Goal: Information Seeking & Learning: Learn about a topic

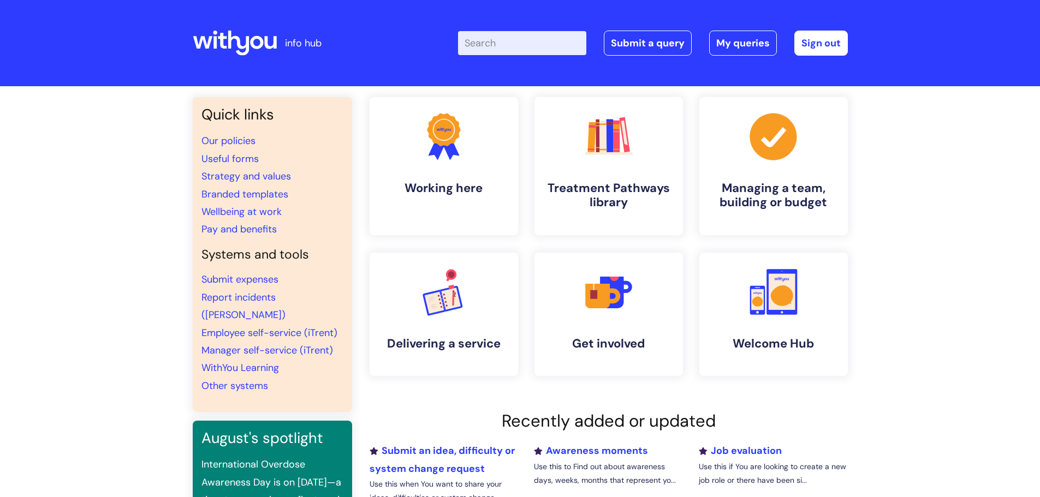
click at [552, 48] on input "Enter your search term here..." at bounding box center [522, 43] width 128 height 24
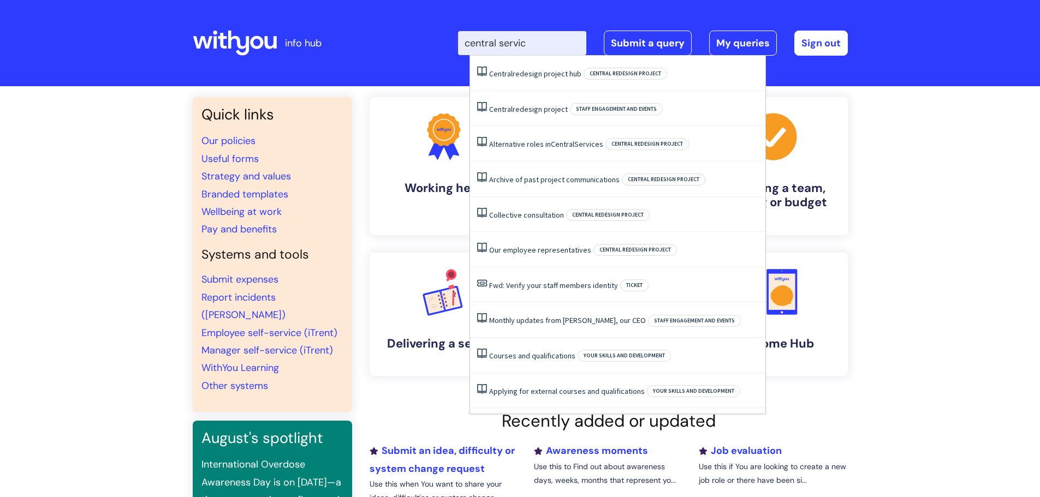
type input "central service"
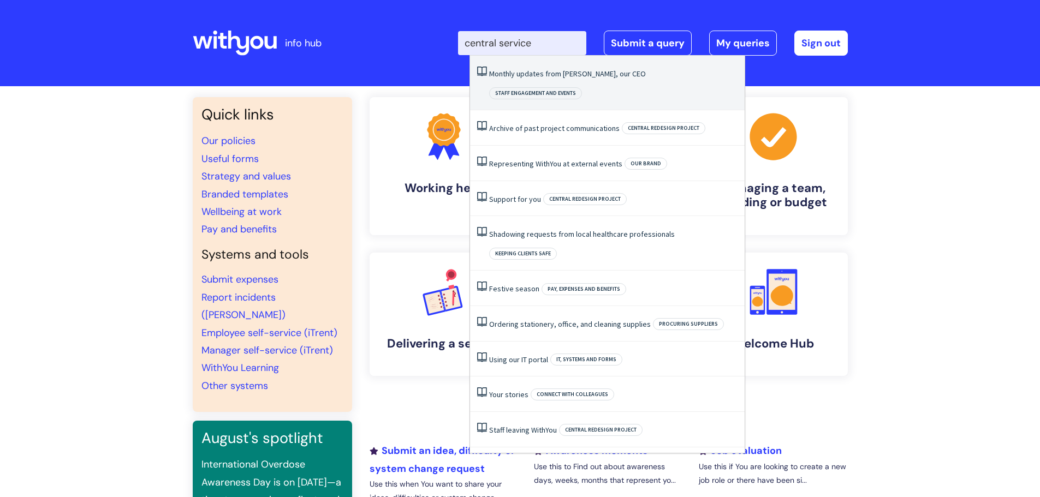
click at [547, 76] on link "Monthly updates from [PERSON_NAME], our CEO" at bounding box center [567, 74] width 157 height 10
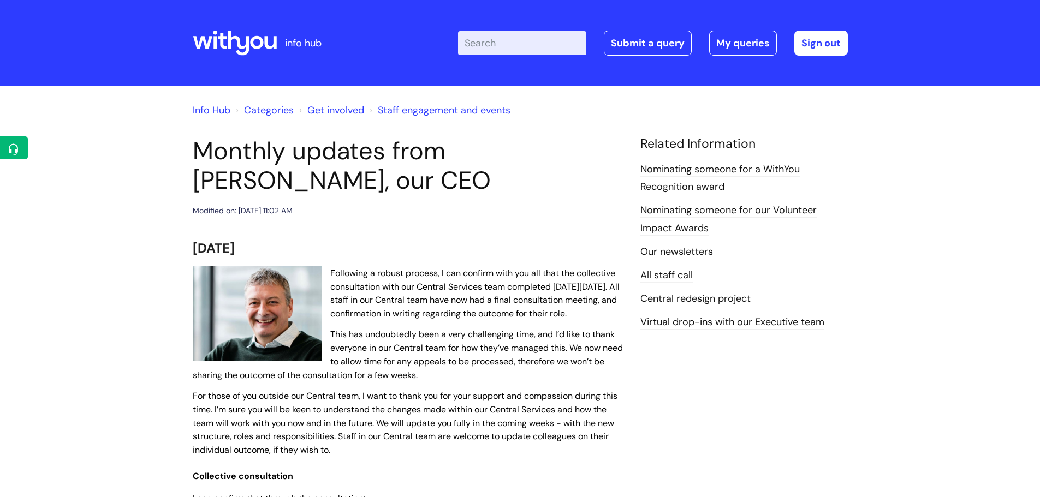
click at [674, 300] on link "Central redesign project" at bounding box center [696, 299] width 110 height 14
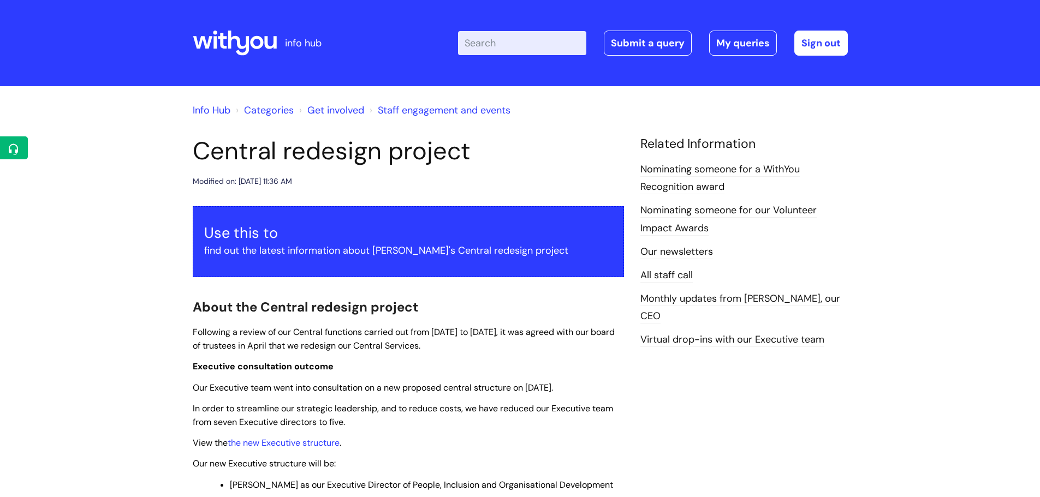
click at [689, 298] on link "Monthly updates from [PERSON_NAME], our CEO" at bounding box center [741, 308] width 200 height 32
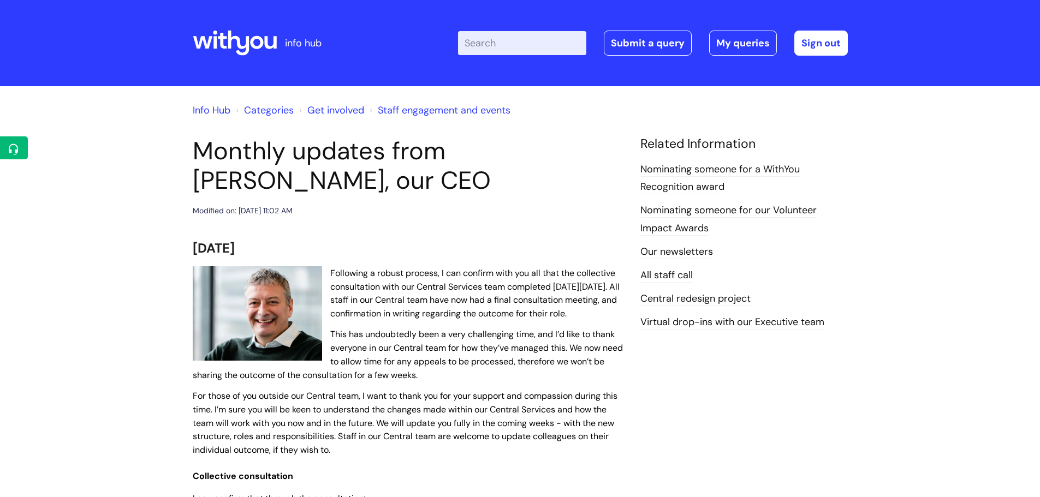
click at [521, 50] on input "Enter your search term here..." at bounding box center [522, 43] width 128 height 24
click at [717, 299] on link "Central redesign project" at bounding box center [696, 299] width 110 height 14
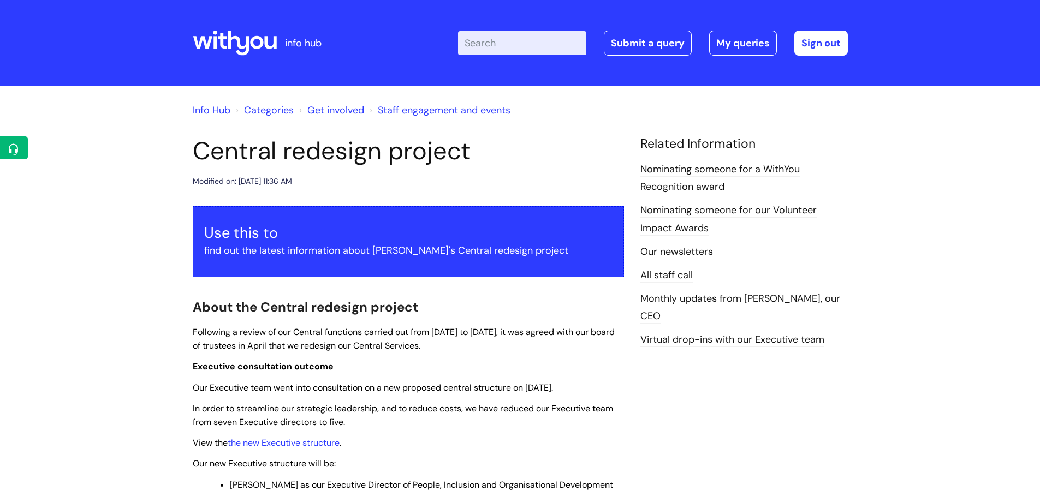
click at [515, 47] on input "Enter your search term here..." at bounding box center [522, 43] width 128 height 24
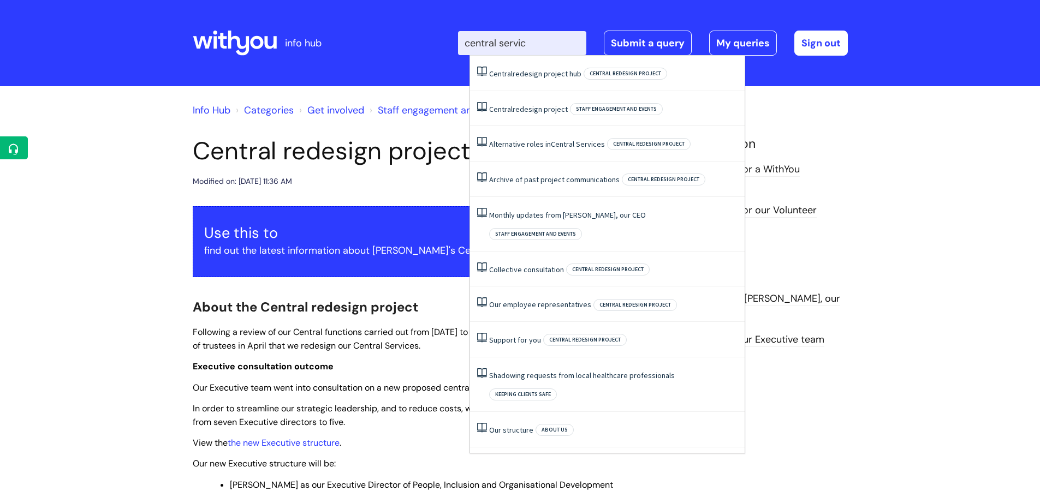
type input "central service"
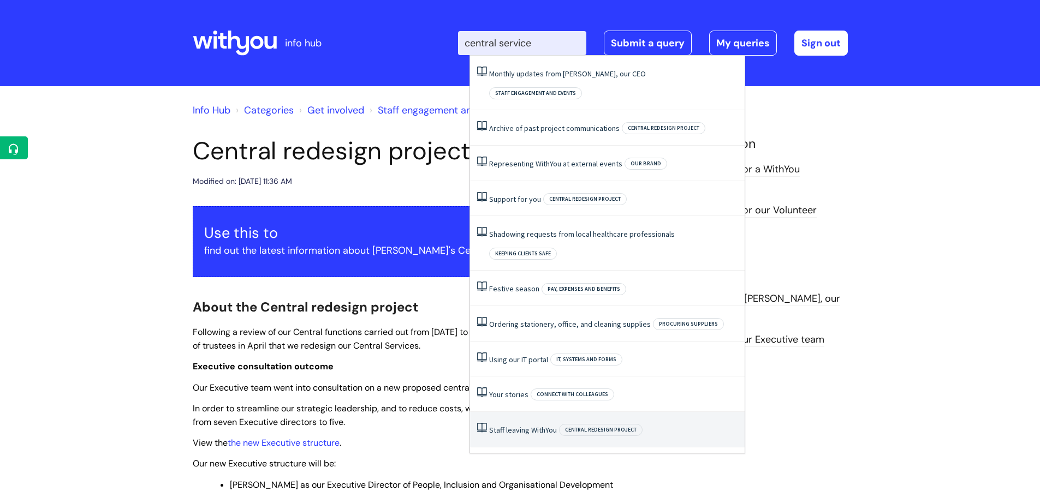
drag, startPoint x: 543, startPoint y: 398, endPoint x: 518, endPoint y: 393, distance: 25.6
click at [518, 425] on link "Staff leaving WithYou" at bounding box center [523, 430] width 68 height 10
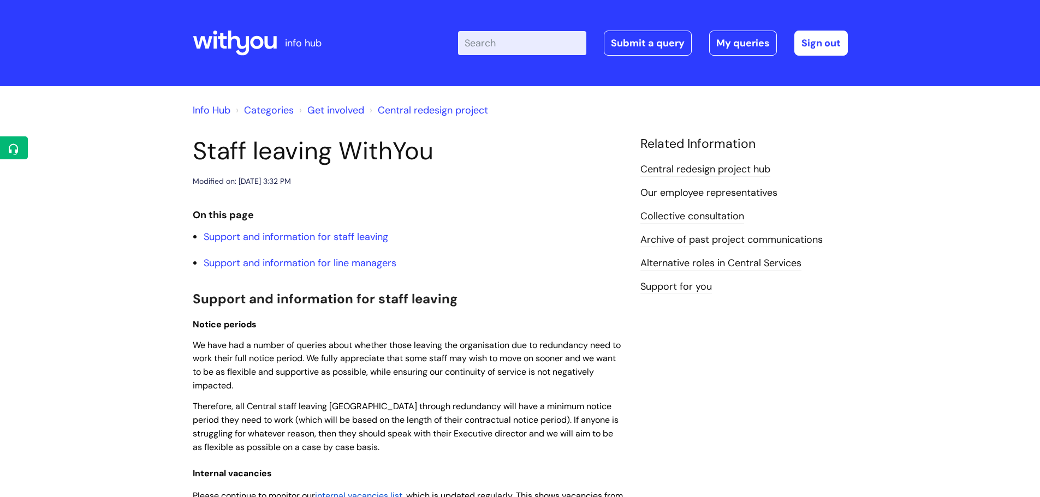
click at [527, 48] on input "Enter your search term here..." at bounding box center [522, 43] width 128 height 24
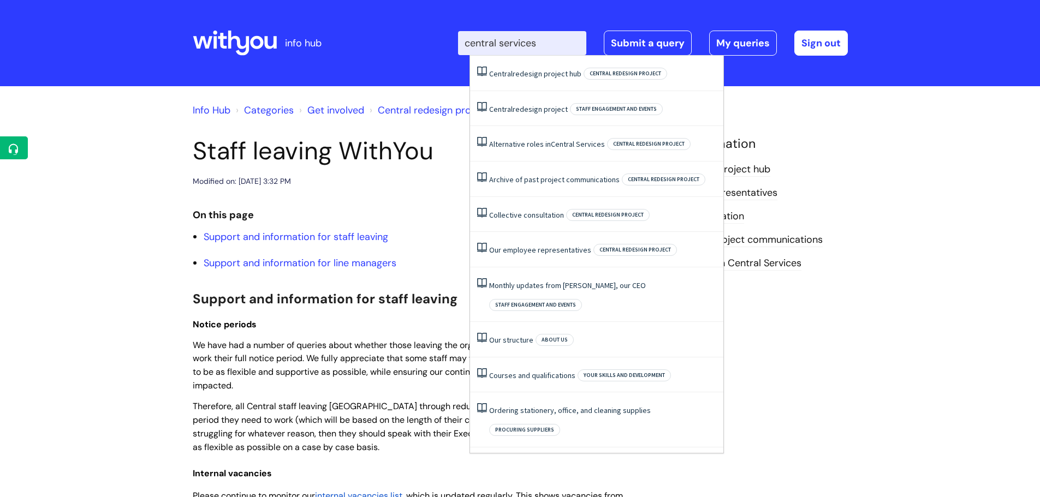
type input "central services"
click button "Search" at bounding box center [0, 0] width 0 height 0
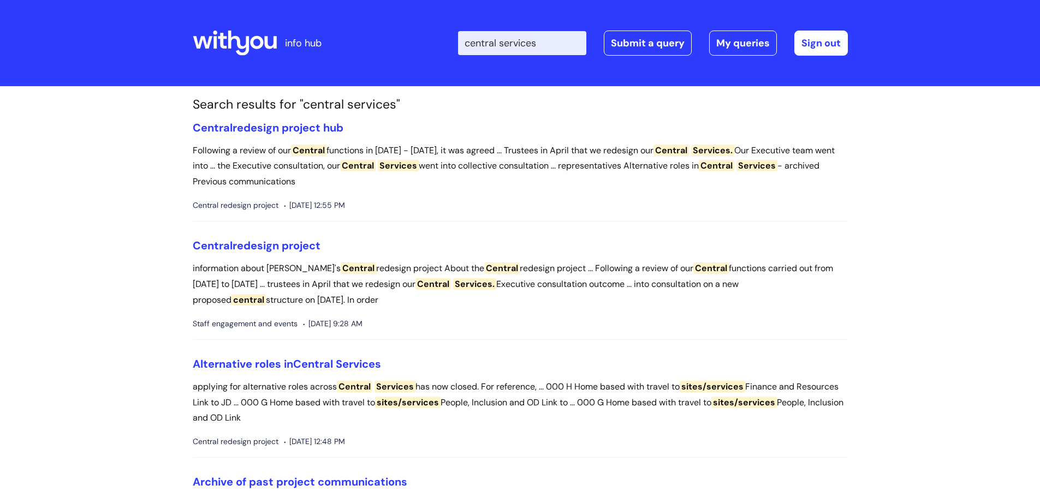
click at [566, 44] on input "central services" at bounding box center [522, 43] width 128 height 24
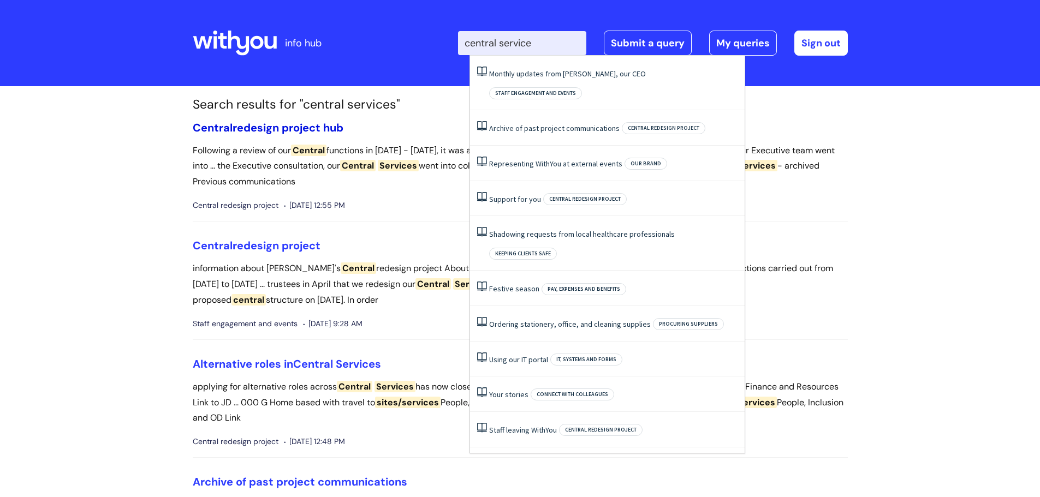
type input "central service"
click at [318, 125] on link "Central redesign project hub" at bounding box center [268, 128] width 151 height 14
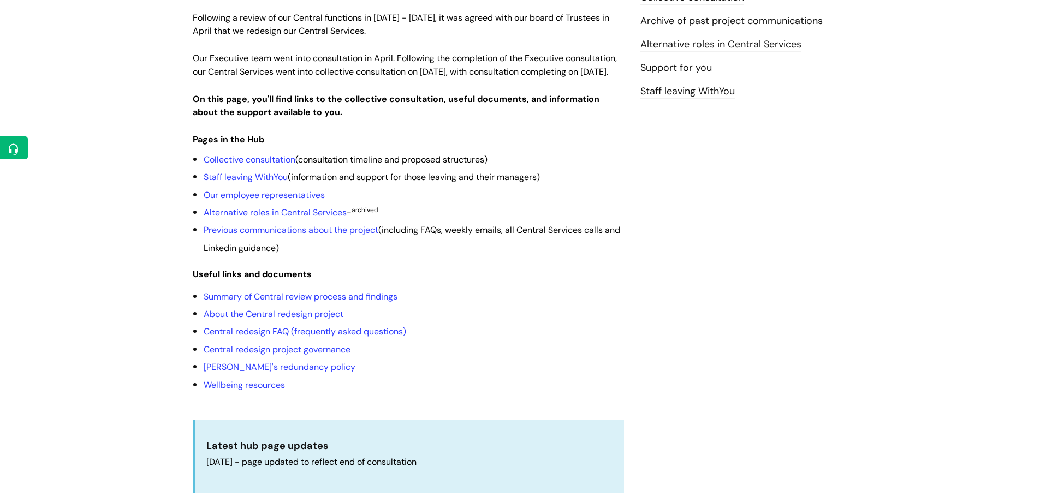
scroll to position [218, 0]
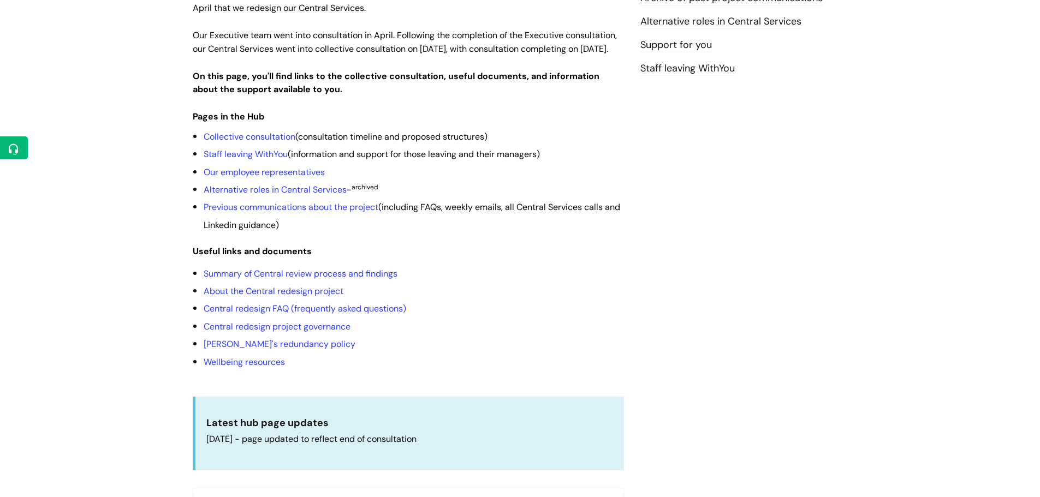
drag, startPoint x: 264, startPoint y: 169, endPoint x: 619, endPoint y: 297, distance: 377.8
click at [619, 297] on li "About the Central redesign project" at bounding box center [414, 290] width 420 height 17
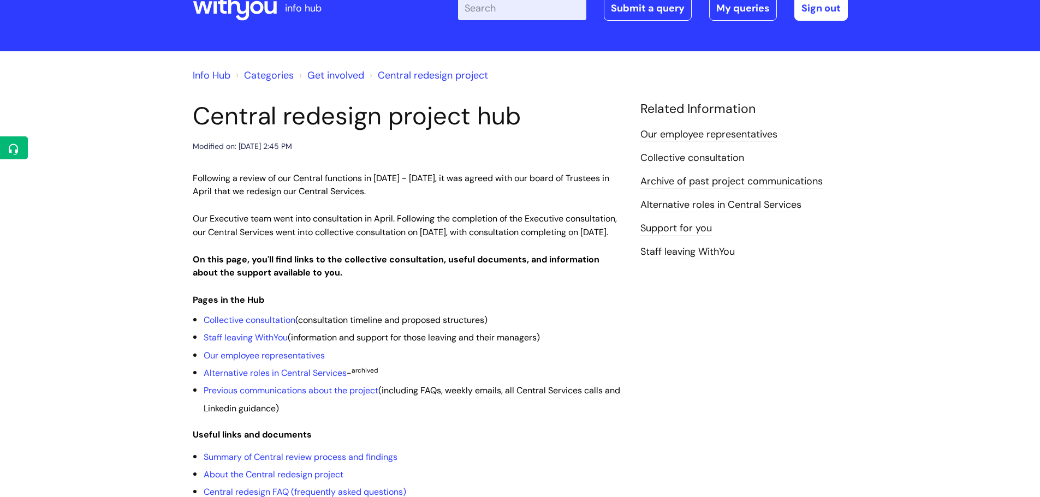
scroll to position [0, 0]
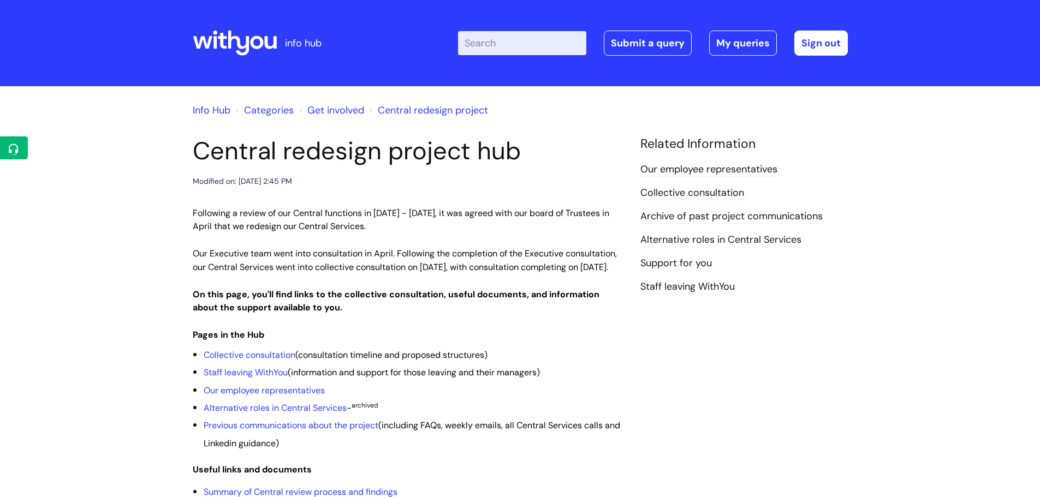
click at [688, 193] on link "Collective consultation" at bounding box center [693, 193] width 104 height 14
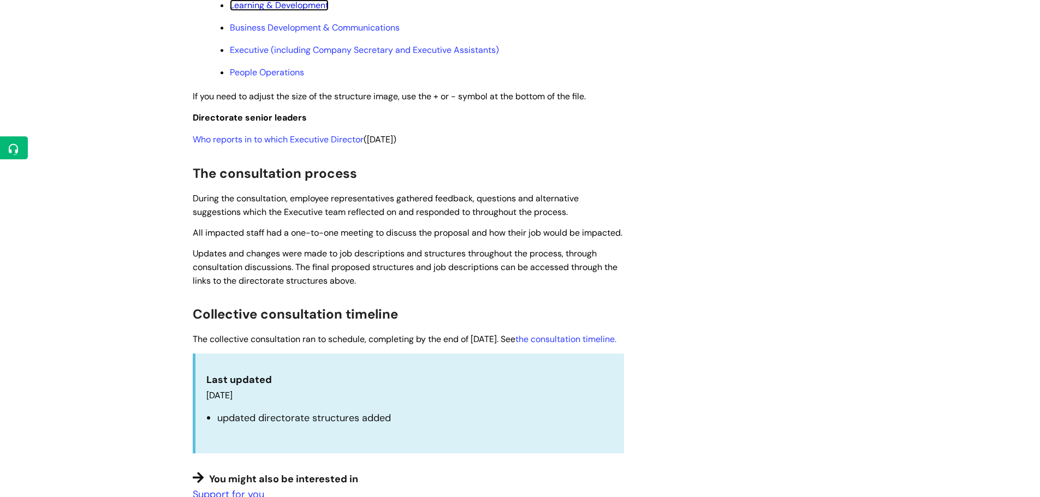
scroll to position [710, 0]
